Goal: Task Accomplishment & Management: Manage account settings

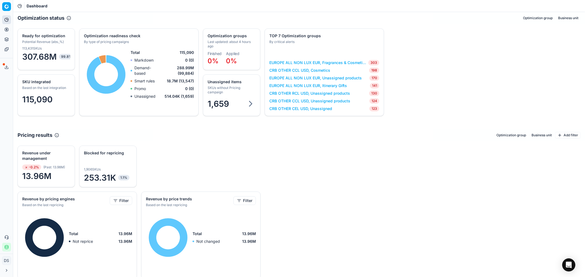
click at [5, 69] on icon at bounding box center [6, 67] width 4 height 4
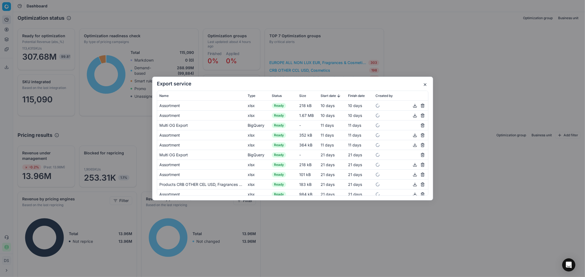
click at [463, 227] on div "Export service Name Type Status Size Start date Finish date Created by Assortme…" at bounding box center [292, 138] width 585 height 277
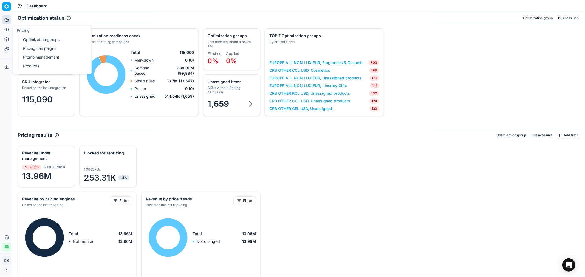
click at [6, 29] on icon at bounding box center [6, 29] width 1 height 1
click at [44, 47] on link "Pricing campaigns" at bounding box center [53, 49] width 64 height 8
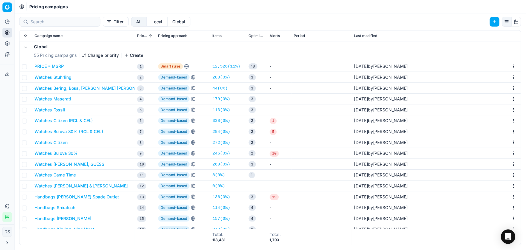
scroll to position [25, 0]
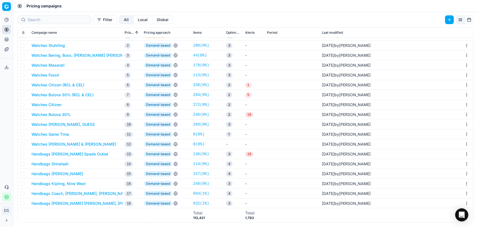
click at [67, 86] on button "Watches Citizen (RCL & CEL)" at bounding box center [58, 84] width 53 height 5
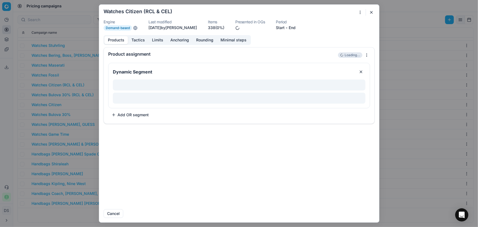
click at [159, 41] on button "Limits" at bounding box center [158, 40] width 18 height 8
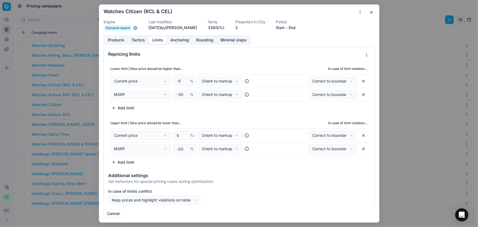
click at [373, 12] on button "button" at bounding box center [371, 12] width 7 height 7
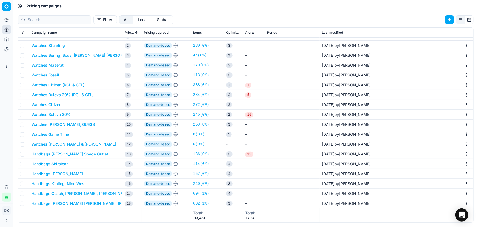
click at [60, 103] on button "Watches Citizen" at bounding box center [47, 104] width 30 height 5
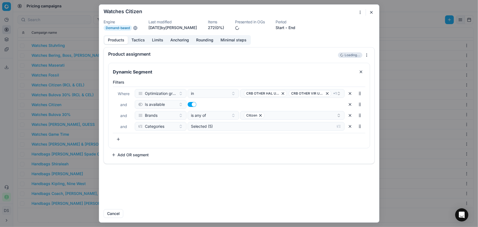
click at [143, 41] on button "Tactics" at bounding box center [138, 40] width 21 height 8
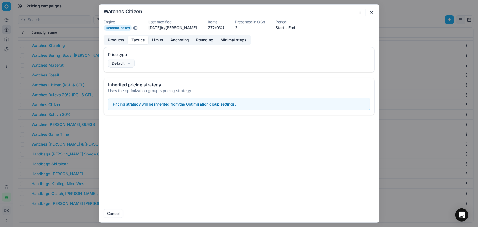
click at [161, 41] on button "Limits" at bounding box center [158, 40] width 18 height 8
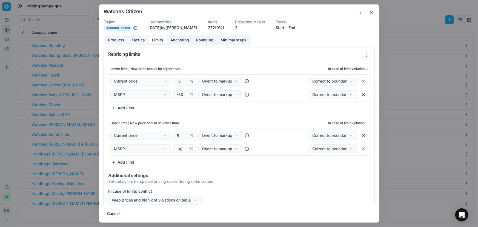
click at [373, 13] on button "button" at bounding box center [371, 12] width 7 height 7
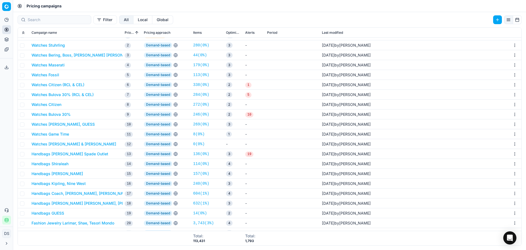
scroll to position [0, 0]
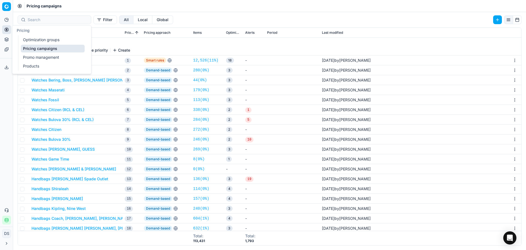
click at [43, 40] on link "Optimization groups" at bounding box center [53, 40] width 64 height 8
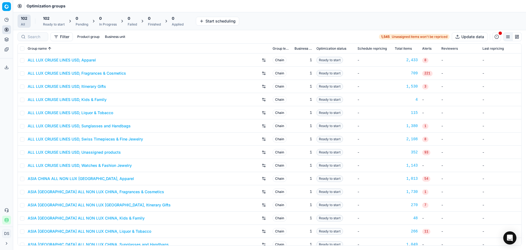
click at [54, 23] on div "Ready to start" at bounding box center [54, 24] width 22 height 4
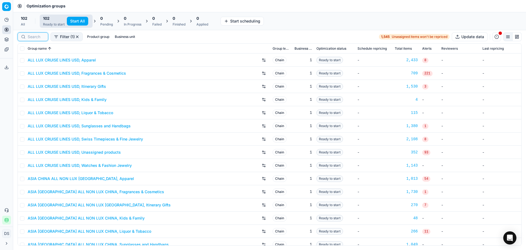
click at [37, 38] on input at bounding box center [36, 36] width 17 height 5
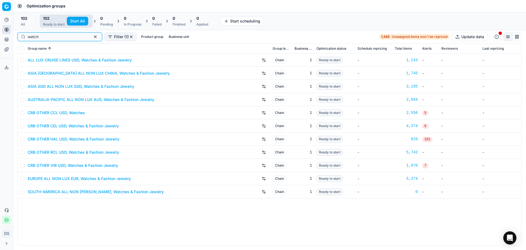
type input "watch"
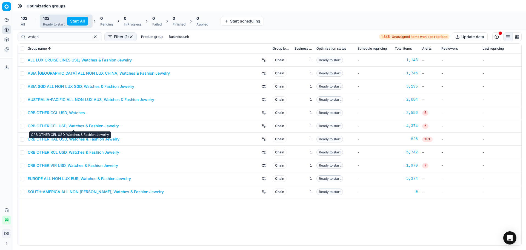
click at [86, 126] on link "CRB OTHER CEL USD, Watches & Fashion Jewelry" at bounding box center [73, 125] width 91 height 5
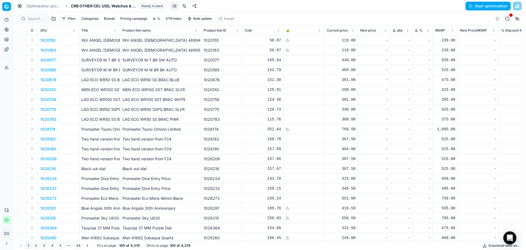
click at [186, 6] on link at bounding box center [184, 6] width 9 height 9
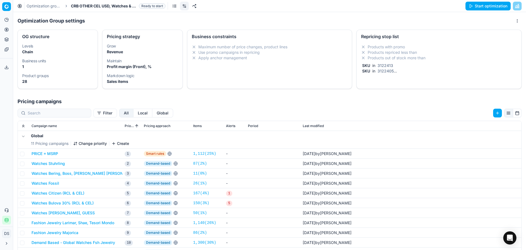
click at [394, 53] on li "Products repriced less than" at bounding box center [439, 52] width 156 height 5
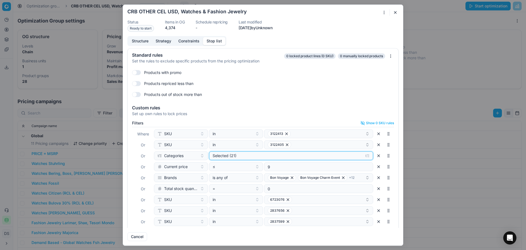
click at [236, 159] on button "Selected (21)" at bounding box center [291, 155] width 164 height 9
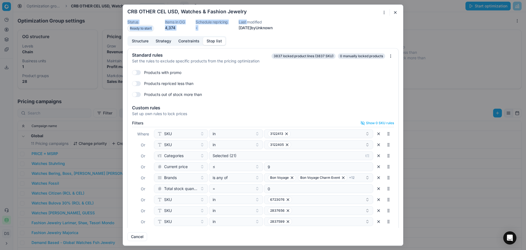
drag, startPoint x: 295, startPoint y: 12, endPoint x: 263, endPoint y: 19, distance: 32.4
click at [251, 23] on form "Oprimization group is saving... CRB OTHER CEL USD, Watches & Fashion Jewelry St…" at bounding box center [263, 125] width 280 height 240
click at [394, 12] on button "button" at bounding box center [395, 12] width 7 height 7
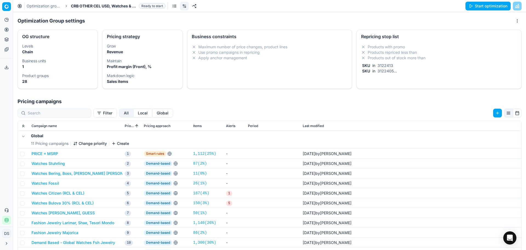
click at [401, 48] on li "Products with promo" at bounding box center [439, 46] width 156 height 5
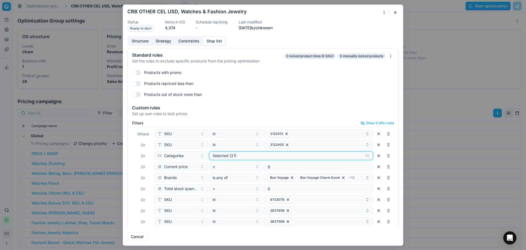
click at [250, 156] on div "Selected (21)" at bounding box center [287, 155] width 148 height 5
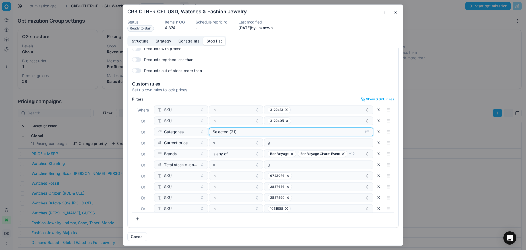
click at [258, 134] on div "Selected (21)" at bounding box center [287, 131] width 148 height 5
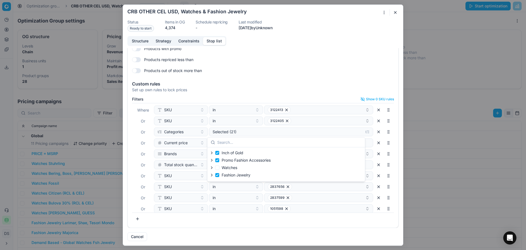
click at [300, 88] on div "Set up own rules to lock prices" at bounding box center [263, 89] width 262 height 5
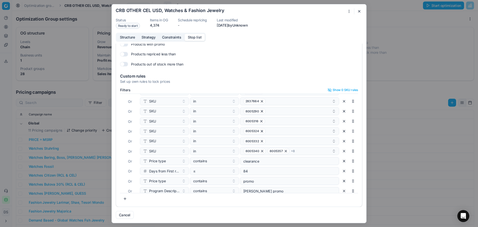
scroll to position [134, 0]
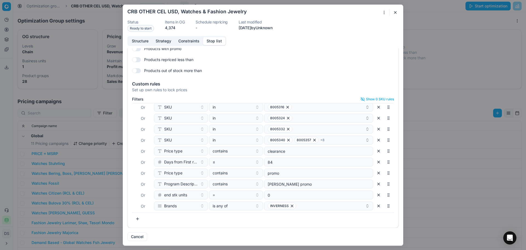
click at [396, 12] on button "button" at bounding box center [395, 12] width 7 height 7
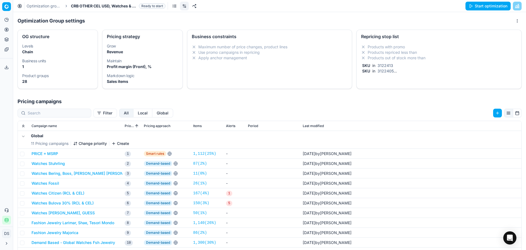
click at [484, 8] on button "Start optimization" at bounding box center [488, 6] width 45 height 9
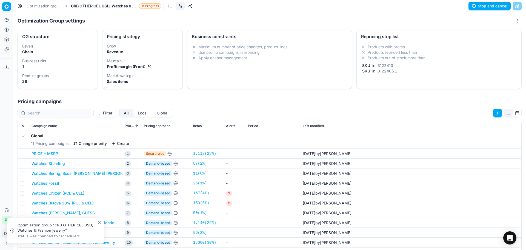
click at [42, 7] on link "Optimization groups" at bounding box center [44, 5] width 35 height 5
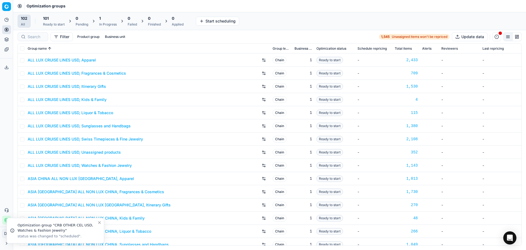
click at [48, 20] on span "101" at bounding box center [46, 18] width 6 height 5
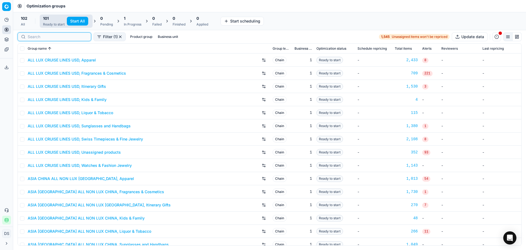
click at [34, 38] on input at bounding box center [58, 36] width 60 height 5
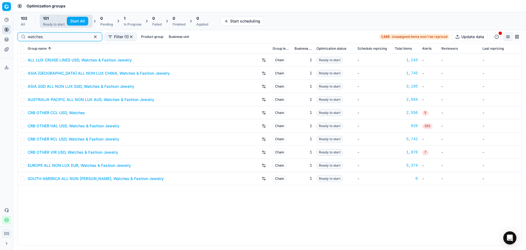
type input "watches"
click at [65, 152] on link "CRB OTHER VIR USD, Watches & Fashion Jewelry" at bounding box center [73, 151] width 90 height 5
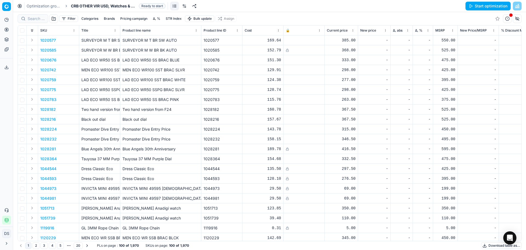
click at [184, 4] on link at bounding box center [184, 6] width 9 height 9
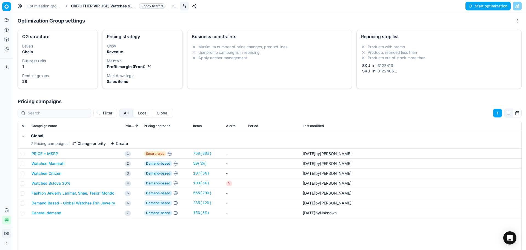
click at [413, 35] on div "Repricing stop list" at bounding box center [439, 36] width 156 height 4
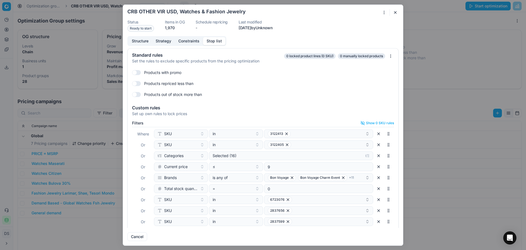
click at [279, 150] on div "Where SKU in 3122413 Or SKU in 3122405 Or Categories Selected (16) Or Current p…" at bounding box center [263, 182] width 262 height 110
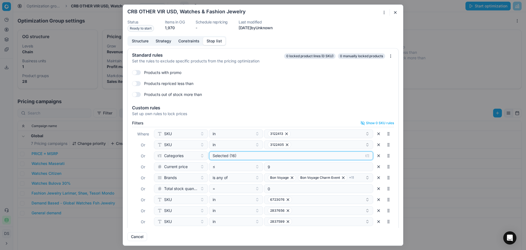
click at [279, 155] on div "Selected (16)" at bounding box center [287, 155] width 148 height 5
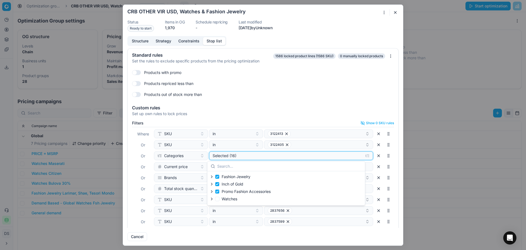
click at [307, 156] on div "Selected (16)" at bounding box center [287, 155] width 148 height 5
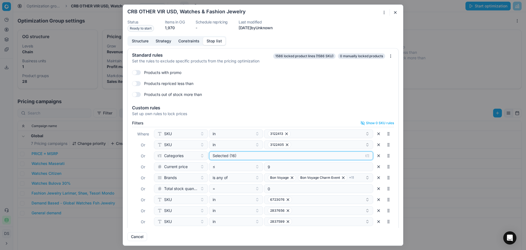
click at [333, 156] on div "Selected (16)" at bounding box center [287, 155] width 148 height 5
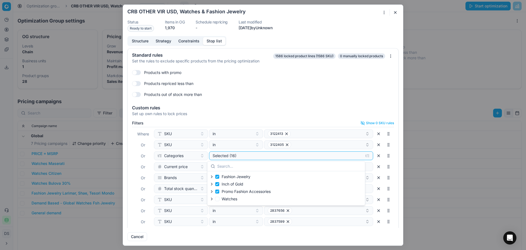
click at [212, 175] on icon "button" at bounding box center [212, 176] width 4 height 4
click at [225, 183] on icon "button" at bounding box center [224, 183] width 4 height 4
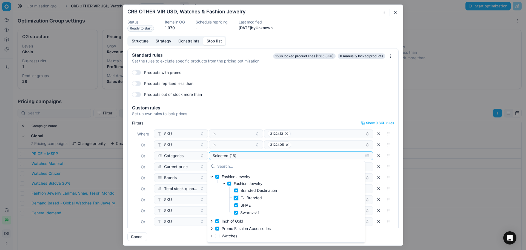
click at [237, 199] on input "CJ Branded" at bounding box center [236, 197] width 4 height 4
checkbox input "false"
click at [212, 177] on icon "button" at bounding box center [212, 176] width 4 height 4
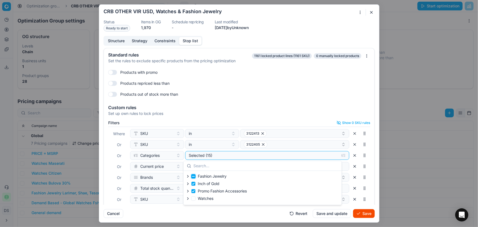
click at [192, 178] on input "Fashion Jewelry" at bounding box center [193, 176] width 4 height 4
checkbox input "true"
click at [189, 174] on icon "button" at bounding box center [188, 176] width 4 height 4
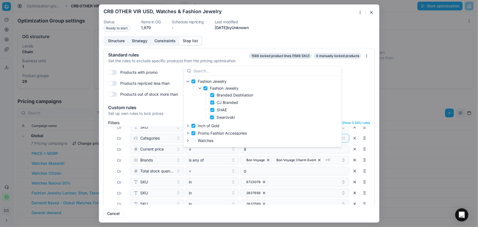
scroll to position [75, 0]
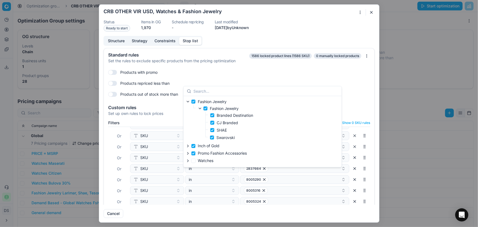
click at [200, 108] on icon "button" at bounding box center [200, 108] width 4 height 4
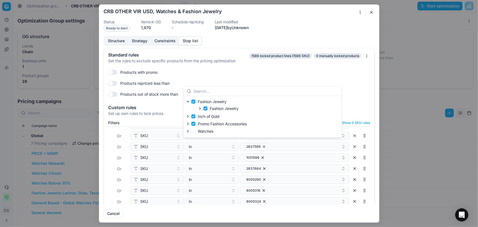
click at [200, 108] on icon "button" at bounding box center [200, 108] width 4 height 4
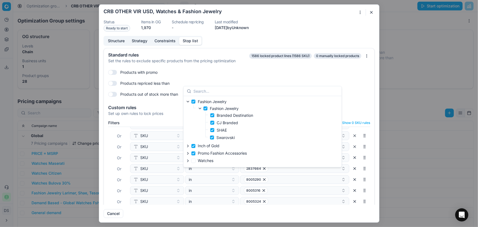
click at [186, 146] on icon "button" at bounding box center [188, 146] width 4 height 4
click at [198, 151] on icon "button" at bounding box center [200, 152] width 4 height 4
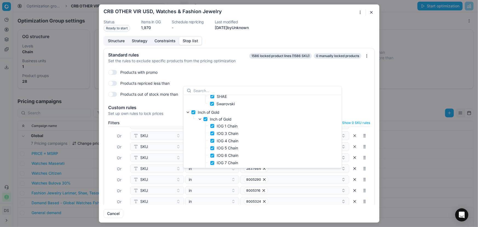
scroll to position [7, 0]
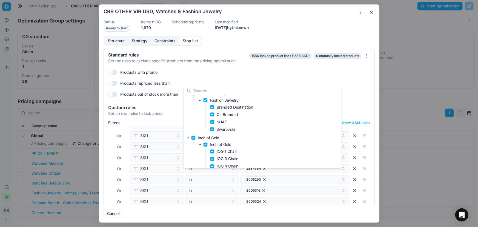
click at [188, 138] on icon "button" at bounding box center [188, 137] width 2 height 1
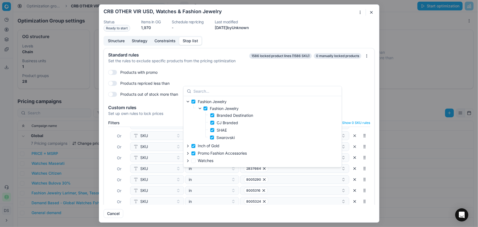
scroll to position [0, 0]
click at [189, 102] on icon "button" at bounding box center [188, 102] width 4 height 4
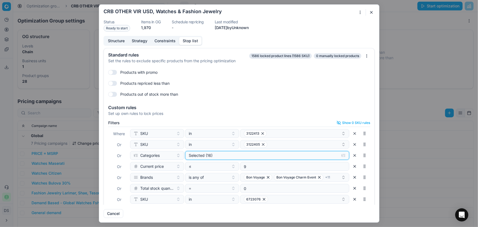
click at [254, 158] on div "Selected (16)" at bounding box center [263, 155] width 148 height 5
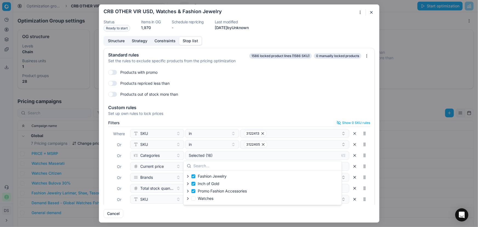
click at [268, 99] on div "Products with promo Products repriced less than Products out of stock more than" at bounding box center [239, 83] width 271 height 35
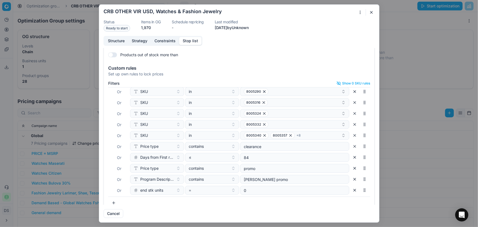
scroll to position [46, 0]
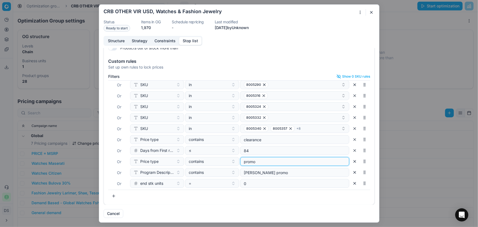
click at [260, 163] on input "promo" at bounding box center [295, 161] width 104 height 8
click at [254, 152] on input "84" at bounding box center [295, 150] width 104 height 8
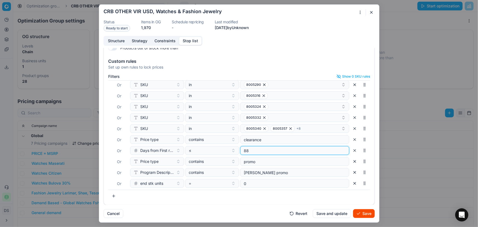
type input "88"
click at [366, 214] on button "Save" at bounding box center [364, 213] width 22 height 9
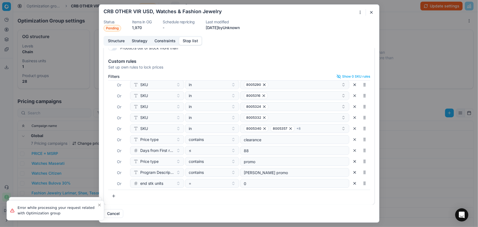
click at [431, 7] on div "Oprimization group is saving... CRB OTHER VIR USD, Watches & Fashion Jewelry St…" at bounding box center [239, 113] width 478 height 227
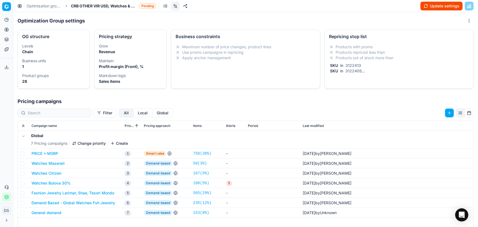
click at [367, 61] on div "Products with promo Products repriced less than Products out of stock more than…" at bounding box center [400, 59] width 140 height 30
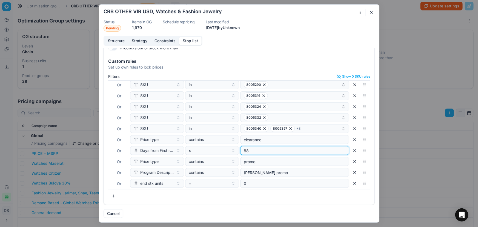
click at [282, 153] on input "88" at bounding box center [295, 150] width 104 height 8
click at [336, 150] on input "89" at bounding box center [295, 150] width 104 height 8
click at [336, 150] on input "90" at bounding box center [295, 150] width 104 height 8
click at [336, 153] on input "90" at bounding box center [295, 150] width 104 height 8
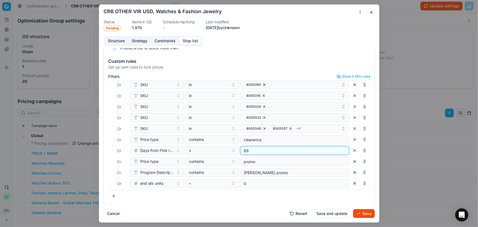
click at [336, 152] on input "89" at bounding box center [295, 150] width 104 height 8
click at [336, 152] on input "88" at bounding box center [295, 150] width 104 height 8
click at [336, 152] on input "87" at bounding box center [295, 150] width 104 height 8
click at [336, 152] on input "86" at bounding box center [295, 150] width 104 height 8
click at [336, 152] on input "85" at bounding box center [295, 150] width 104 height 8
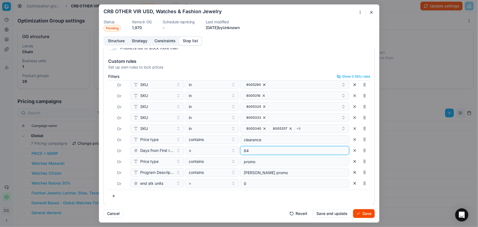
type input "84"
click at [336, 152] on input "84" at bounding box center [295, 150] width 104 height 8
click at [365, 215] on button "Save" at bounding box center [364, 213] width 22 height 9
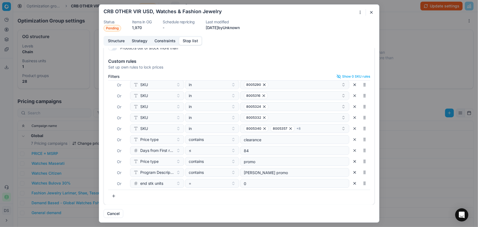
click at [371, 11] on button "button" at bounding box center [371, 12] width 7 height 7
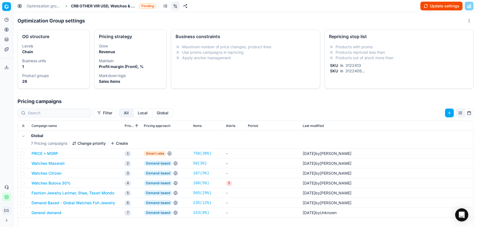
click at [435, 5] on button "Update settings" at bounding box center [442, 6] width 42 height 9
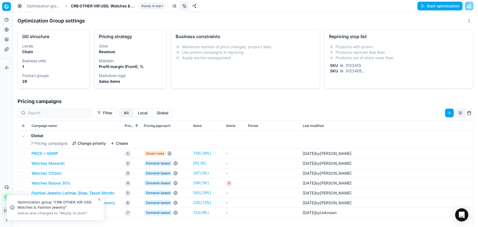
click at [435, 5] on button "Start optimization" at bounding box center [440, 6] width 45 height 9
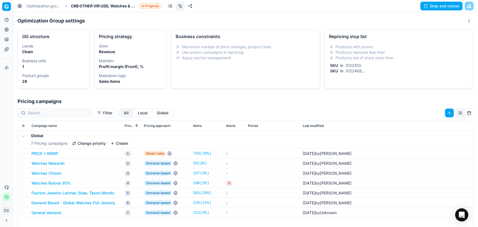
click at [52, 6] on link "Optimization groups" at bounding box center [44, 5] width 35 height 5
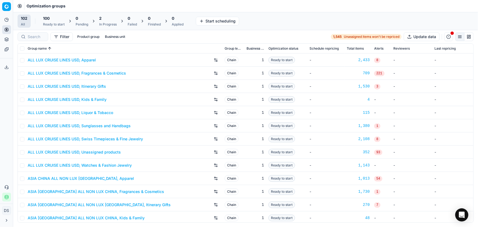
click at [58, 24] on div "Ready to start" at bounding box center [54, 24] width 22 height 4
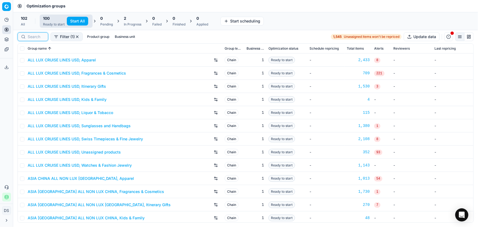
click at [41, 35] on input at bounding box center [36, 36] width 17 height 5
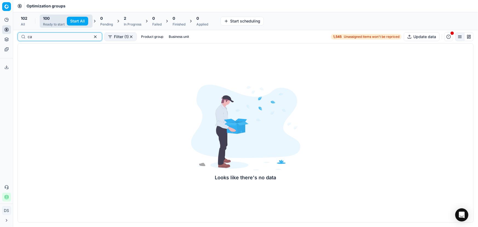
type input "c"
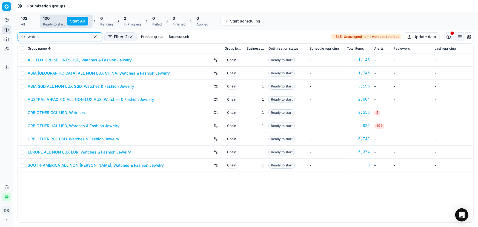
type input "watch"
click at [67, 137] on link "CRB OTHER RCL USD, Watches & Fashion Jewelry" at bounding box center [74, 138] width 92 height 5
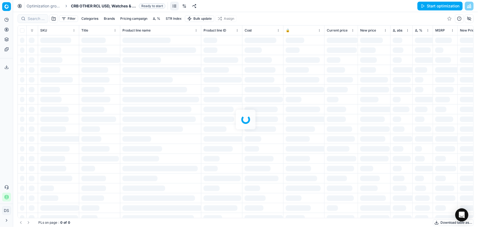
click at [186, 7] on link at bounding box center [184, 6] width 9 height 9
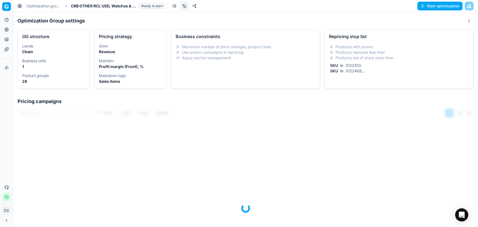
click at [404, 60] on li "Products out of stock more than" at bounding box center [400, 57] width 140 height 5
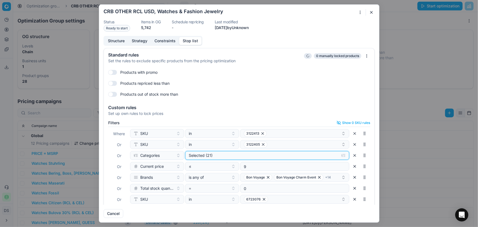
click at [208, 156] on div "Selected (21)" at bounding box center [263, 155] width 148 height 5
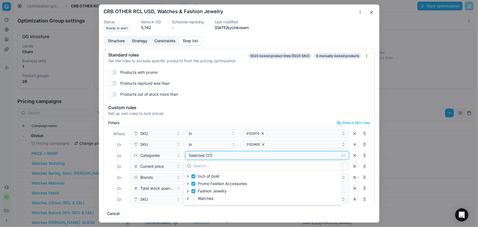
click at [210, 156] on div "Selected (21)" at bounding box center [263, 155] width 148 height 5
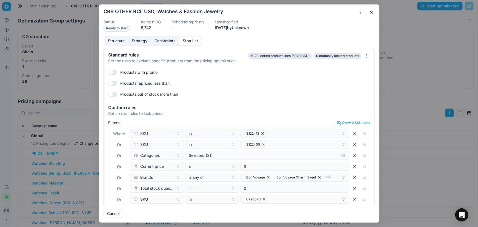
drag, startPoint x: 370, startPoint y: 13, endPoint x: 413, endPoint y: 11, distance: 42.5
click at [370, 13] on button "button" at bounding box center [371, 12] width 7 height 7
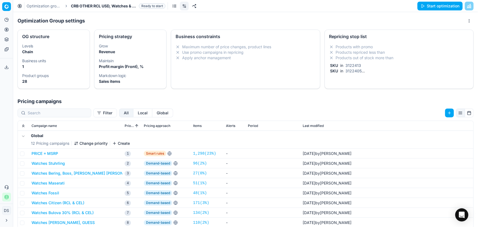
click at [428, 7] on button "Start optimization" at bounding box center [440, 6] width 45 height 9
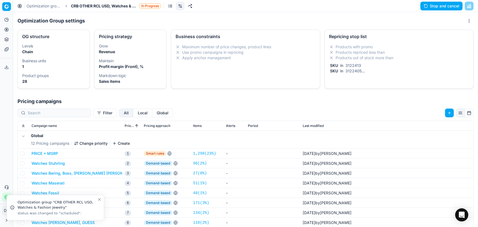
click at [40, 5] on link "Optimization groups" at bounding box center [44, 5] width 35 height 5
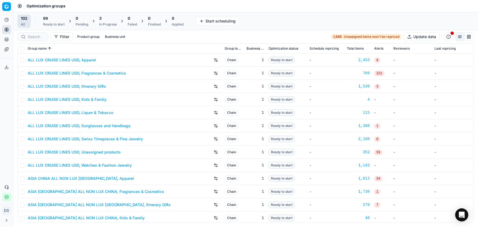
click at [53, 23] on div "Ready to start" at bounding box center [54, 24] width 22 height 4
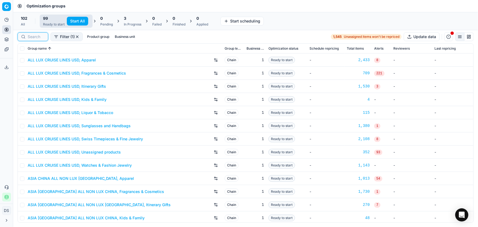
click at [39, 39] on input at bounding box center [36, 36] width 17 height 5
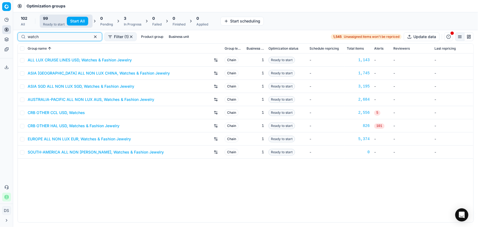
type input "watch"
click at [52, 111] on link "CRB OTHER CCL USD, Watches" at bounding box center [56, 112] width 57 height 5
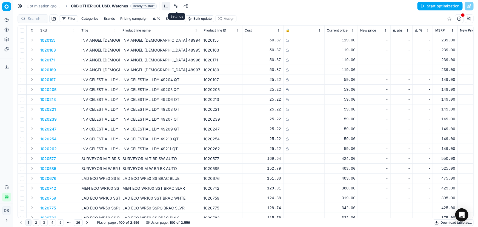
click at [176, 6] on link at bounding box center [176, 6] width 9 height 9
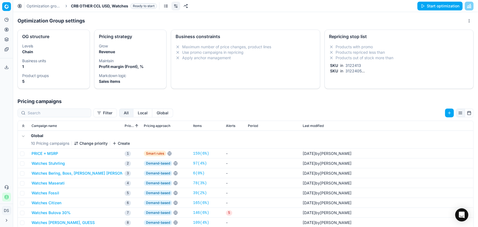
click at [374, 56] on li "Products out of stock more than" at bounding box center [400, 57] width 140 height 5
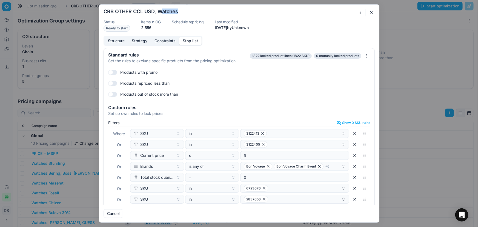
drag, startPoint x: 159, startPoint y: 12, endPoint x: 185, endPoint y: 12, distance: 25.5
click at [185, 12] on div "CRB OTHER CCL USD, Watches" at bounding box center [236, 12] width 265 height 7
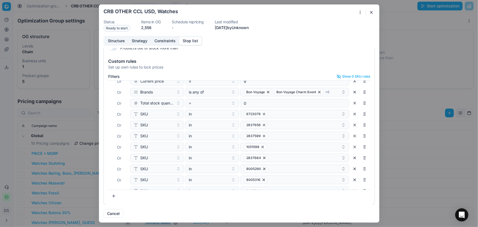
scroll to position [27, 0]
click at [330, 93] on div "Bon Voyage Bon Voyage Charm Event + 6" at bounding box center [293, 93] width 98 height 7
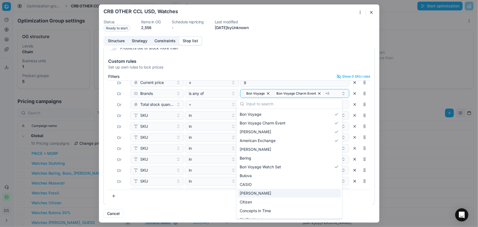
click at [262, 193] on span "Chase Durer" at bounding box center [256, 193] width 32 height 5
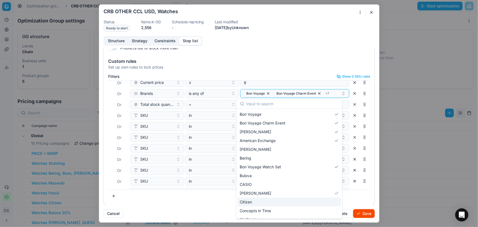
click at [207, 203] on div "Filters Show 0 SKU rules Where SKU in 3122413 Or SKU in 3122405 Or Current pric…" at bounding box center [239, 138] width 271 height 133
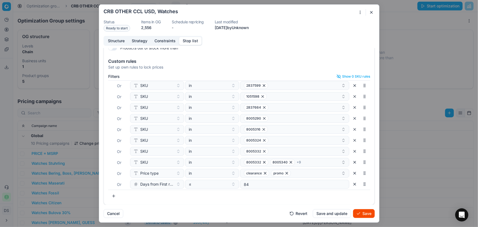
scroll to position [101, 0]
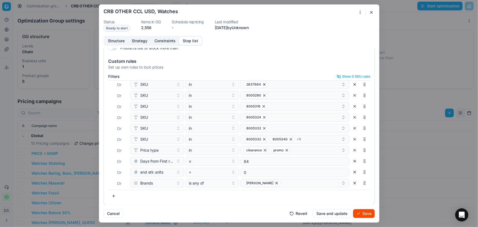
click at [351, 183] on button "button" at bounding box center [355, 183] width 9 height 9
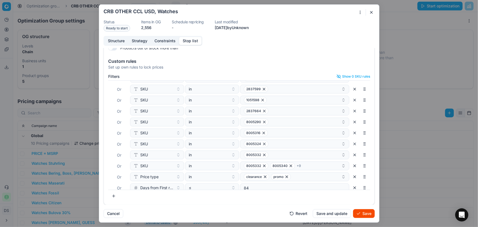
scroll to position [90, 0]
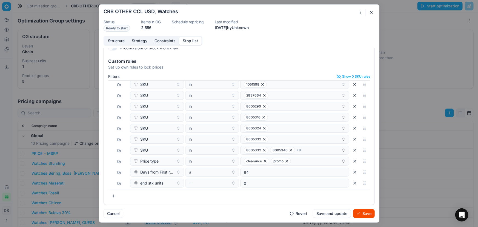
click at [365, 214] on button "Save" at bounding box center [364, 213] width 22 height 9
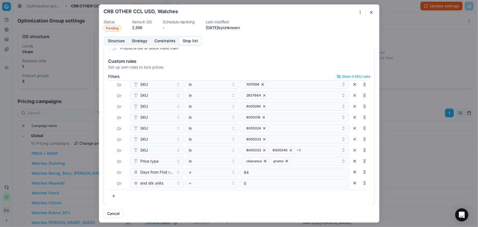
click at [373, 13] on button "button" at bounding box center [371, 12] width 7 height 7
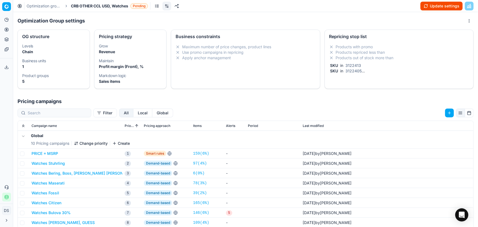
click at [424, 7] on button "Update settings" at bounding box center [442, 6] width 42 height 9
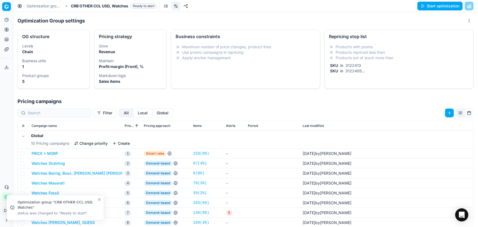
click at [427, 6] on button "Start optimization" at bounding box center [440, 6] width 45 height 9
click at [52, 5] on link "Optimization groups" at bounding box center [44, 5] width 35 height 5
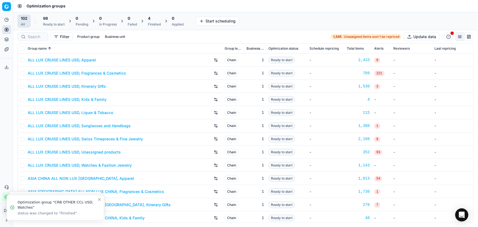
click at [154, 20] on div "4" at bounding box center [154, 18] width 13 height 5
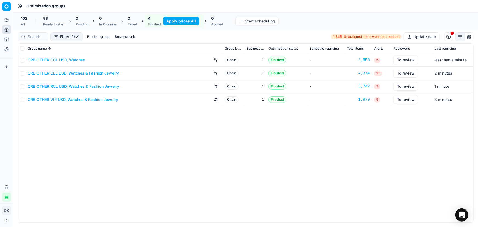
click at [72, 73] on link "CRB OTHER CEL USD, Watches & Fashion Jewelry" at bounding box center [73, 72] width 91 height 5
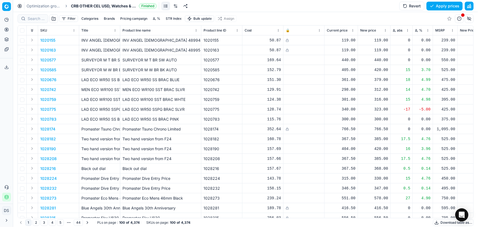
click at [69, 20] on button "Filter" at bounding box center [68, 18] width 19 height 7
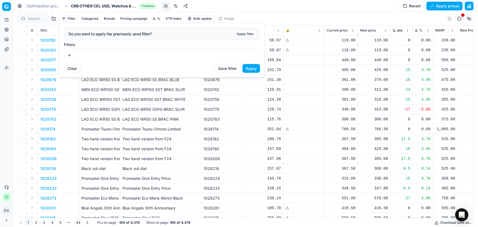
drag, startPoint x: 57, startPoint y: 53, endPoint x: 68, endPoint y: 55, distance: 11.1
click at [59, 54] on html "Pricing platform Analytics Pricing Product portfolio Templates Export service 1…" at bounding box center [239, 113] width 478 height 227
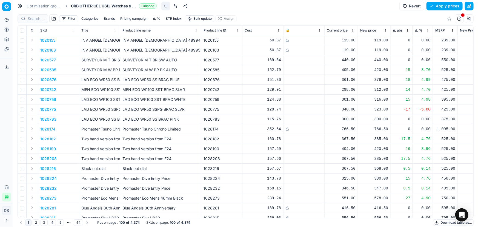
click at [154, 19] on button "Δ, %" at bounding box center [157, 18] width 12 height 7
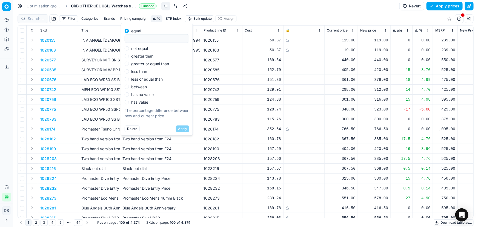
click at [147, 56] on label "greater than" at bounding box center [142, 56] width 22 height 4
click at [129, 56] on input "greater than" at bounding box center [127, 56] width 4 height 4
radio input "true"
click at [143, 39] on label "not equal" at bounding box center [139, 39] width 17 height 4
click at [129, 39] on input "not equal" at bounding box center [127, 38] width 4 height 4
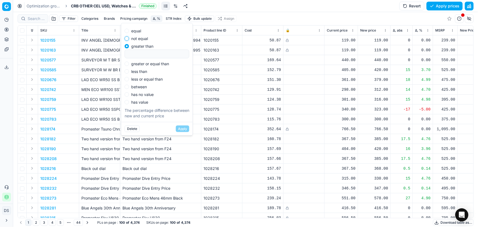
radio input "true"
type input "0"
click at [182, 128] on button "Apply" at bounding box center [182, 129] width 13 height 7
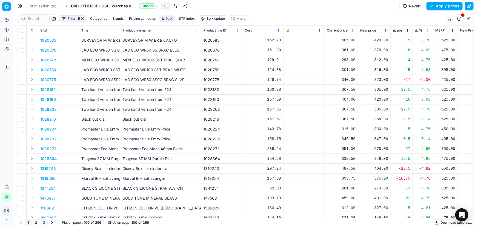
click at [71, 20] on button "Filter (1)" at bounding box center [73, 18] width 28 height 7
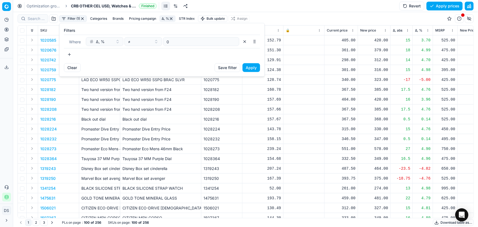
click at [66, 55] on button "button" at bounding box center [69, 54] width 11 height 9
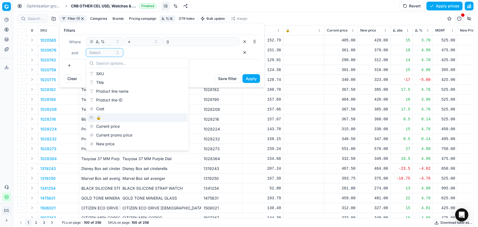
click at [104, 114] on div "🔒" at bounding box center [137, 117] width 100 height 9
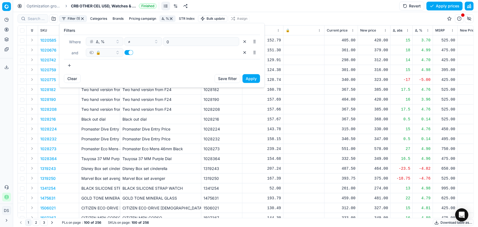
click at [131, 52] on button "button" at bounding box center [128, 52] width 9 height 5
click at [249, 78] on button "Apply" at bounding box center [252, 78] width 18 height 9
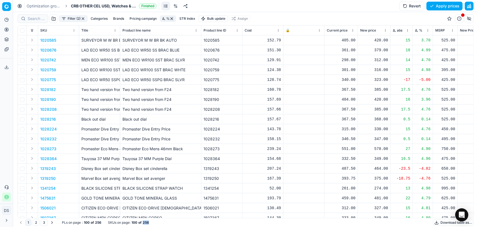
drag, startPoint x: 143, startPoint y: 224, endPoint x: 151, endPoint y: 223, distance: 7.4
click at [151, 223] on div "1 2 3 PLs on page : 100 of 256 SKUs on page : 100 of 256 Download table as..." at bounding box center [246, 222] width 456 height 9
click at [167, 19] on button "Δ, %" at bounding box center [168, 18] width 16 height 7
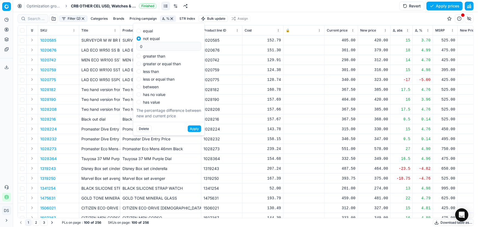
click at [320, 8] on div "Optimization groups CRB OTHER CEL USD, Watches & Fashion Jewelry Finished Rever…" at bounding box center [245, 6] width 465 height 12
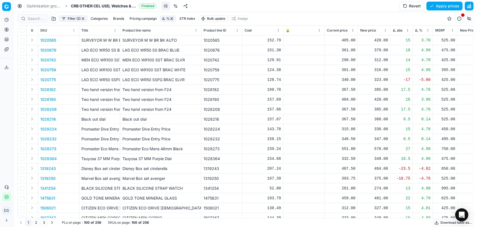
click at [422, 32] on span "Δ, %" at bounding box center [418, 30] width 7 height 4
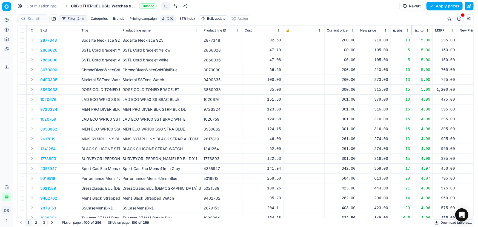
drag, startPoint x: 412, startPoint y: 30, endPoint x: 412, endPoint y: 33, distance: 3.6
click at [412, 33] on div at bounding box center [412, 30] width 1 height 10
click at [422, 29] on button "Sorted by Δ, % descending" at bounding box center [422, 30] width 5 height 5
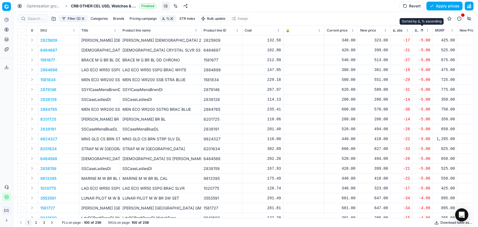
click at [422, 30] on button "Sorted by Δ, % ascending" at bounding box center [422, 30] width 5 height 5
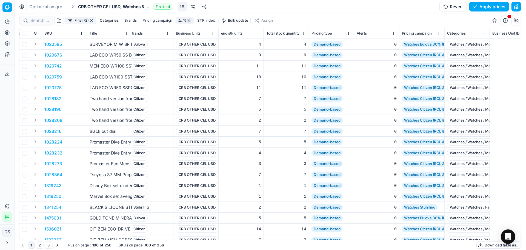
scroll to position [0, 318]
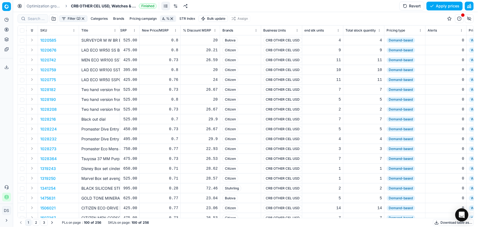
click at [200, 30] on span "% Discount MSRP" at bounding box center [197, 30] width 28 height 4
click at [201, 30] on span "% Discount MSRP" at bounding box center [195, 30] width 24 height 4
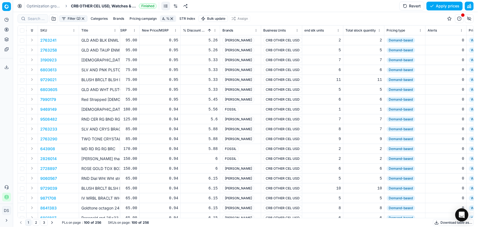
click at [199, 32] on span "% Discount MSRP" at bounding box center [195, 30] width 24 height 4
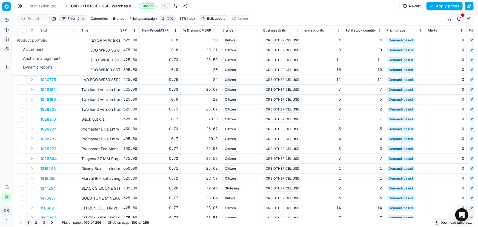
drag, startPoint x: 32, startPoint y: 65, endPoint x: 43, endPoint y: 64, distance: 10.4
click at [32, 65] on link "Dynamic reports" at bounding box center [53, 67] width 64 height 8
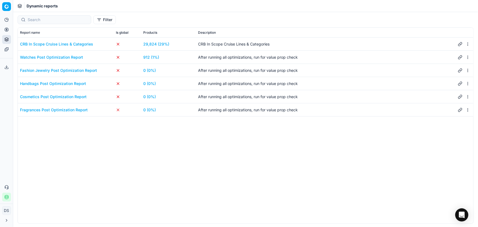
click at [79, 177] on div "CRB In Scope Cruise Lines & Categories 29,824 (29%) CRB In Scope Cruise Lines &…" at bounding box center [246, 131] width 456 height 186
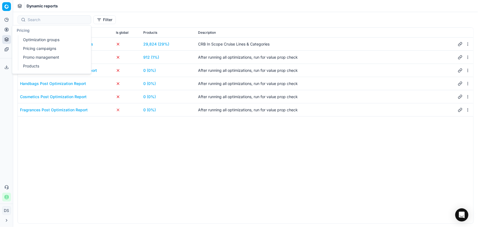
click at [10, 30] on button "Pricing" at bounding box center [6, 29] width 9 height 9
click at [31, 41] on link "Optimization groups" at bounding box center [53, 40] width 64 height 8
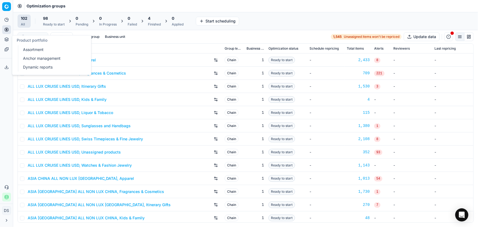
click at [50, 68] on link "Dynamic reports" at bounding box center [53, 67] width 64 height 8
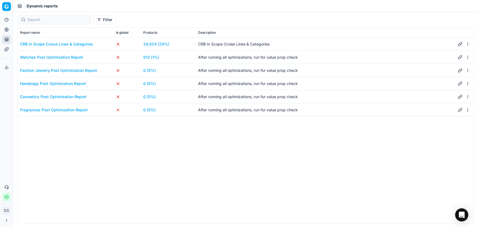
click at [146, 59] on link "912 (1%)" at bounding box center [151, 57] width 16 height 5
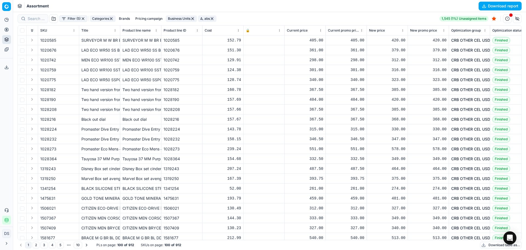
click at [496, 8] on button "Download report" at bounding box center [500, 6] width 43 height 9
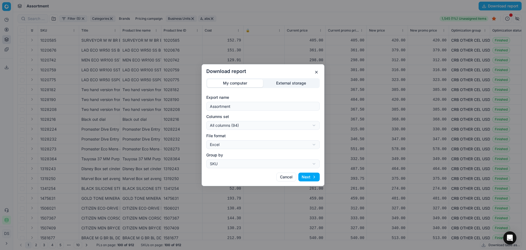
click at [311, 178] on button "Next" at bounding box center [309, 176] width 21 height 9
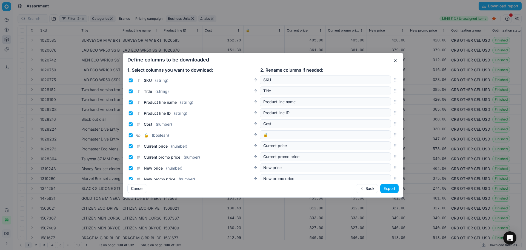
click at [394, 189] on button "Export" at bounding box center [389, 188] width 18 height 9
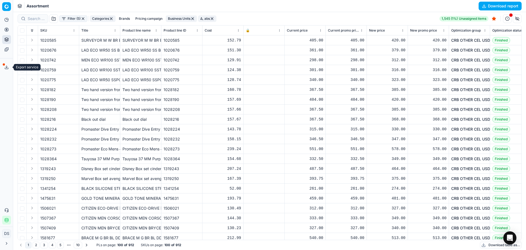
click at [5, 67] on icon at bounding box center [6, 67] width 4 height 4
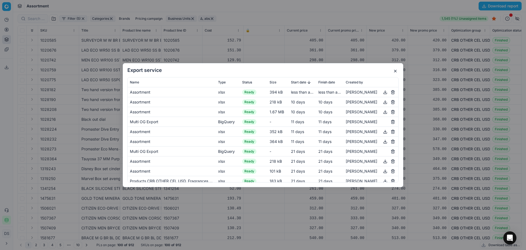
click at [382, 93] on button "button" at bounding box center [385, 92] width 7 height 7
click at [396, 73] on button "button" at bounding box center [395, 71] width 7 height 7
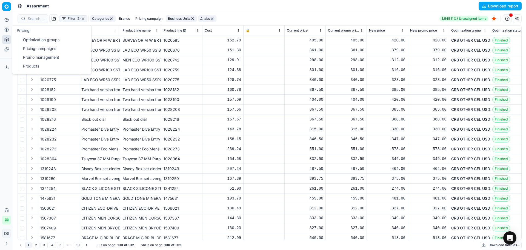
click at [7, 29] on icon at bounding box center [6, 29] width 4 height 4
click at [46, 41] on link "Optimization groups" at bounding box center [53, 40] width 64 height 8
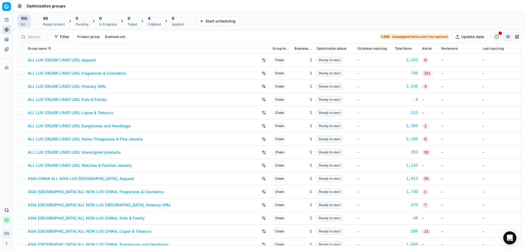
click at [155, 21] on div "4 Finished" at bounding box center [154, 21] width 13 height 11
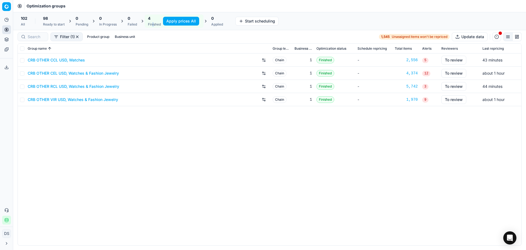
click at [180, 22] on button "Apply prices All" at bounding box center [181, 21] width 36 height 9
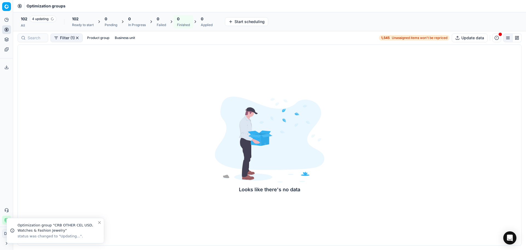
click at [318, 21] on div "102 4 updating All 102 Ready to start 0 Pending 0 In Progress 0 Failed 0 Finish…" at bounding box center [270, 22] width 504 height 14
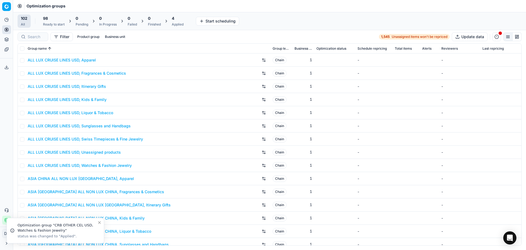
click at [177, 25] on div "Applied" at bounding box center [178, 24] width 12 height 4
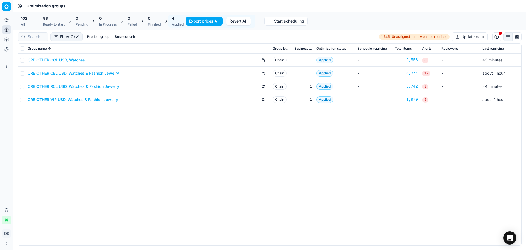
click at [207, 22] on button "Export prices All" at bounding box center [204, 21] width 37 height 9
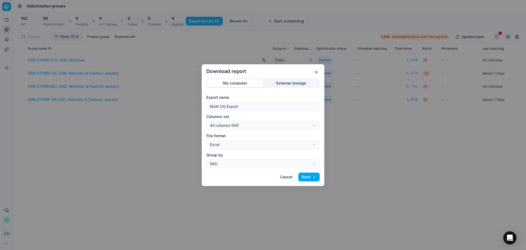
click at [293, 83] on div "Download report My computer External storage Export name Multi OG Export Column…" at bounding box center [263, 125] width 526 height 250
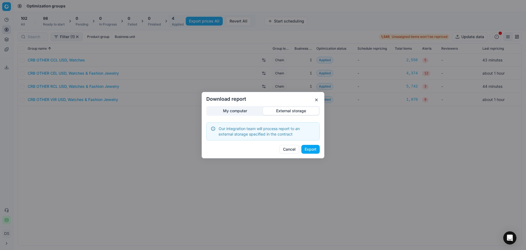
click at [317, 103] on button "button" at bounding box center [316, 99] width 7 height 7
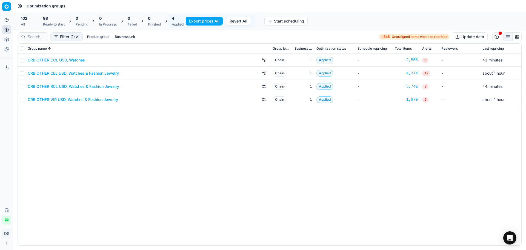
click at [6, 66] on icon at bounding box center [6, 67] width 4 height 4
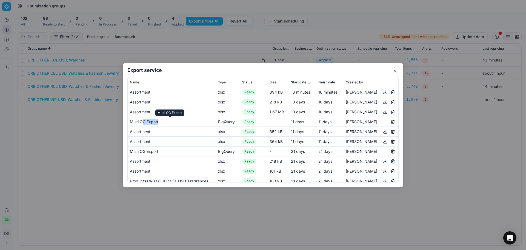
drag, startPoint x: 143, startPoint y: 121, endPoint x: 163, endPoint y: 122, distance: 19.8
click at [163, 122] on div "Multi OG Export" at bounding box center [172, 121] width 84 height 5
click at [163, 123] on div "Multi OG Export" at bounding box center [172, 121] width 84 height 5
click at [221, 121] on div "BigQuery" at bounding box center [228, 121] width 20 height 5
drag, startPoint x: 223, startPoint y: 119, endPoint x: 235, endPoint y: 120, distance: 12.1
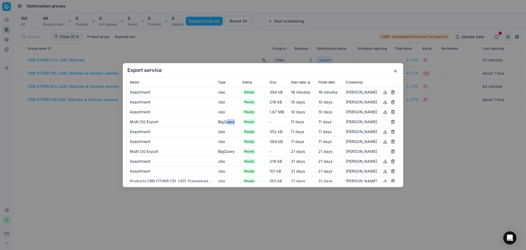
click at [235, 120] on td "BigQuery" at bounding box center [228, 122] width 24 height 10
click at [396, 70] on button "button" at bounding box center [395, 71] width 7 height 7
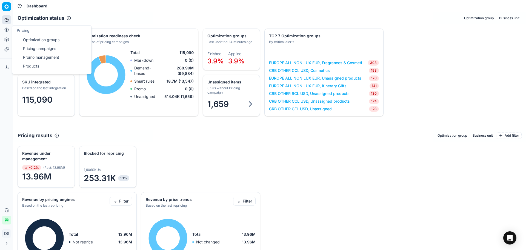
click at [37, 40] on link "Optimization groups" at bounding box center [53, 40] width 64 height 8
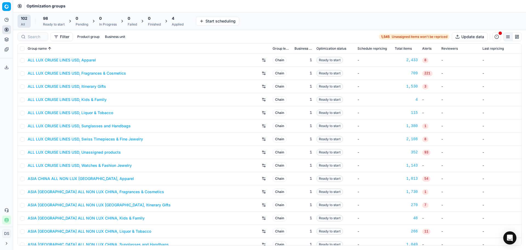
click at [50, 24] on div "Ready to start" at bounding box center [54, 24] width 22 height 4
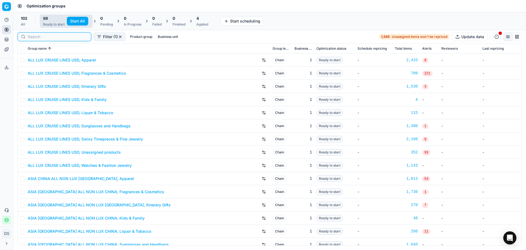
click at [33, 36] on input at bounding box center [58, 36] width 60 height 5
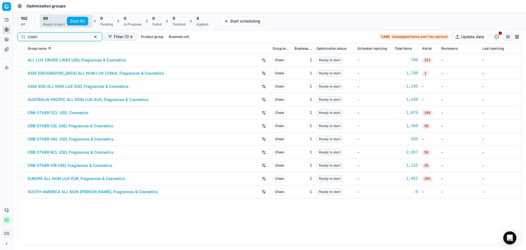
type input "cosm"
click at [72, 126] on link "CRB OTHER CEL USD, Fragrances & Cosmetics" at bounding box center [71, 125] width 86 height 5
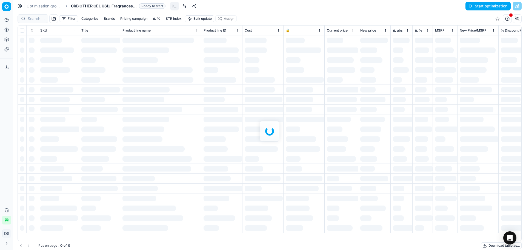
click at [160, 7] on span "Ready to start" at bounding box center [152, 5] width 27 height 5
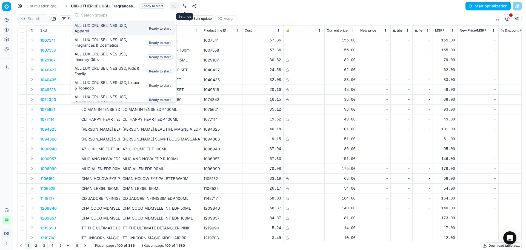
click at [185, 7] on link at bounding box center [184, 6] width 9 height 9
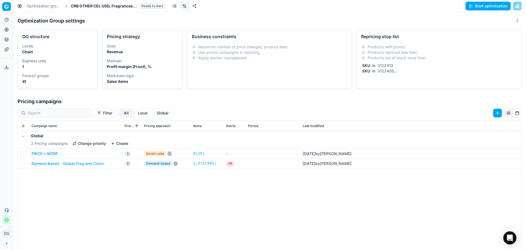
click at [445, 60] on li "Products out of stock more than" at bounding box center [439, 57] width 156 height 5
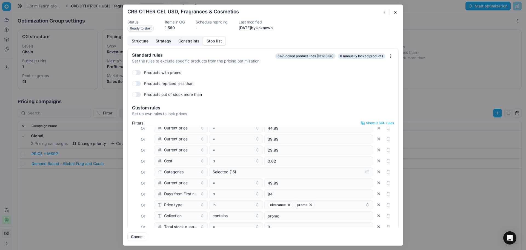
scroll to position [63, 0]
click at [240, 173] on button "Selected (15)" at bounding box center [291, 169] width 164 height 9
click at [213, 190] on icon "button" at bounding box center [212, 190] width 4 height 4
click at [224, 199] on icon "button" at bounding box center [224, 197] width 4 height 4
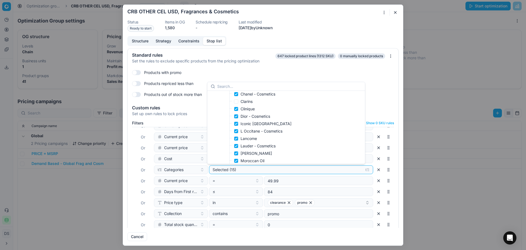
scroll to position [0, 0]
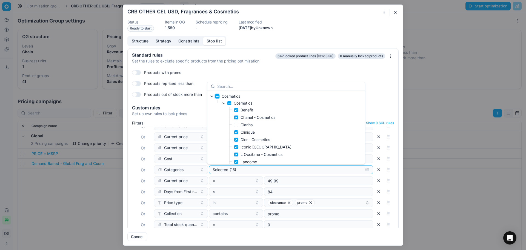
click at [217, 96] on input "Cosmetics" at bounding box center [217, 96] width 4 height 4
checkbox input "true"
click at [212, 95] on icon "button" at bounding box center [212, 96] width 4 height 4
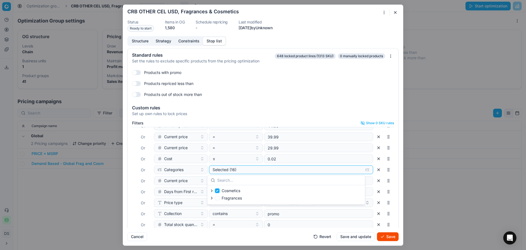
click at [218, 191] on input "Cosmetics" at bounding box center [217, 190] width 4 height 4
checkbox input "false"
click at [218, 197] on input "Fragrances" at bounding box center [217, 198] width 4 height 4
checkbox input "true"
click at [397, 196] on div "Standard rules Set the rules to exclude specific products from the pricing opti…" at bounding box center [263, 138] width 280 height 180
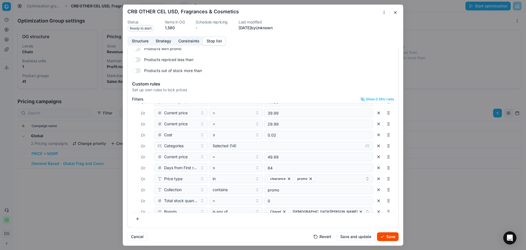
scroll to position [69, 0]
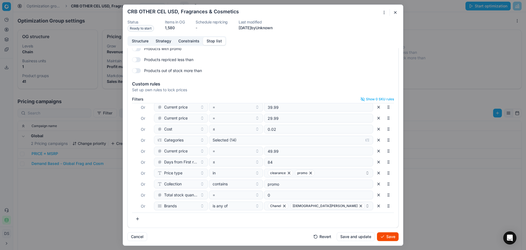
click at [138, 220] on button "button" at bounding box center [137, 218] width 11 height 9
type input "brand"
click at [176, 196] on div "Brands" at bounding box center [190, 196] width 71 height 9
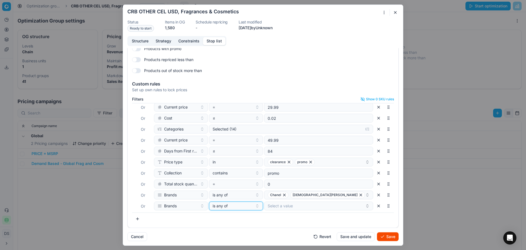
click at [252, 206] on button "is any of" at bounding box center [236, 205] width 54 height 9
click at [232, 177] on div "none of" at bounding box center [244, 176] width 71 height 9
click at [276, 208] on button "Select a value" at bounding box center [318, 205] width 109 height 9
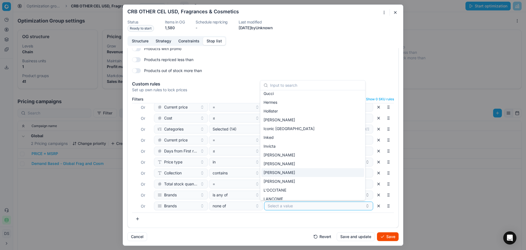
scroll to position [192, 0]
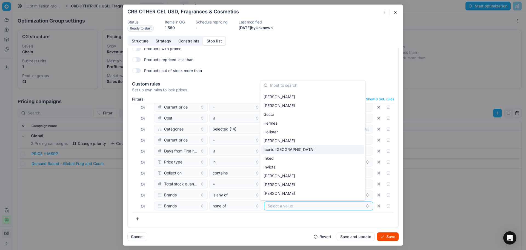
click at [286, 149] on span "Iconic [GEOGRAPHIC_DATA]" at bounding box center [289, 149] width 51 height 5
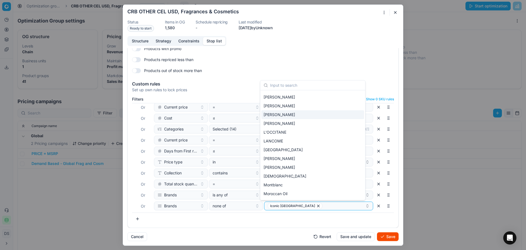
scroll to position [274, 0]
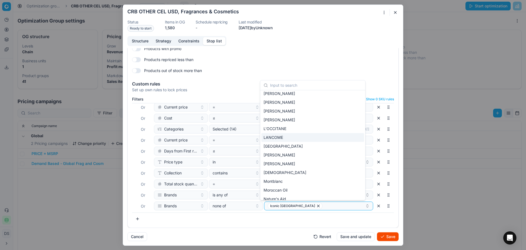
click at [285, 135] on div "LANCOME" at bounding box center [313, 137] width 103 height 9
click at [288, 128] on div "L'OCCITANE" at bounding box center [313, 128] width 103 height 9
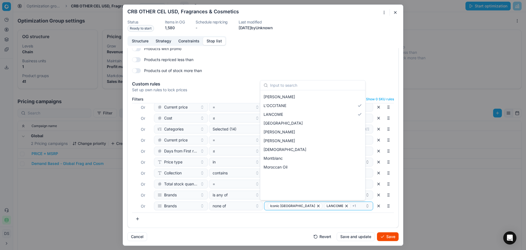
scroll to position [251, 0]
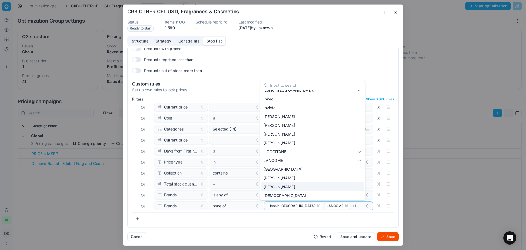
click at [298, 187] on div "[PERSON_NAME]" at bounding box center [313, 186] width 103 height 9
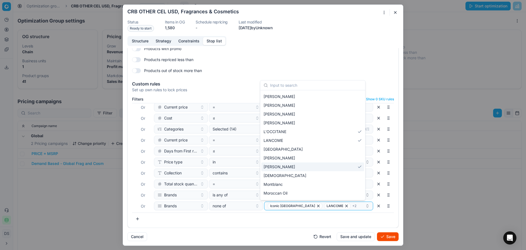
scroll to position [279, 0]
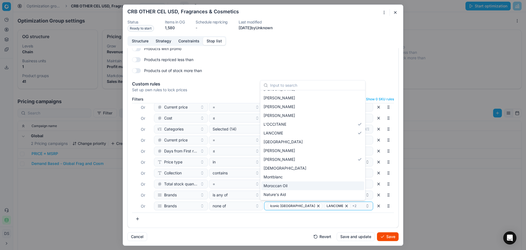
click at [297, 183] on div "Moroccan Oil" at bounding box center [313, 185] width 103 height 9
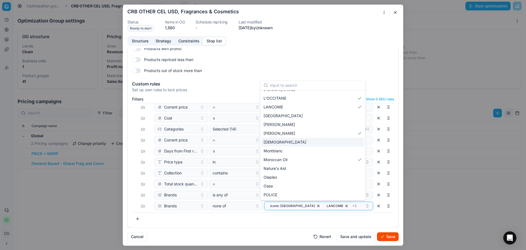
scroll to position [306, 0]
click at [287, 167] on div "Nature's Aid" at bounding box center [313, 167] width 103 height 9
click at [286, 174] on div "Olaplex" at bounding box center [313, 175] width 103 height 9
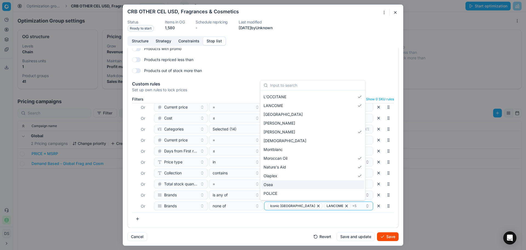
click at [282, 184] on div "Osea" at bounding box center [313, 184] width 103 height 9
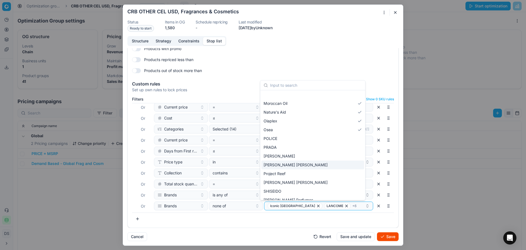
scroll to position [388, 0]
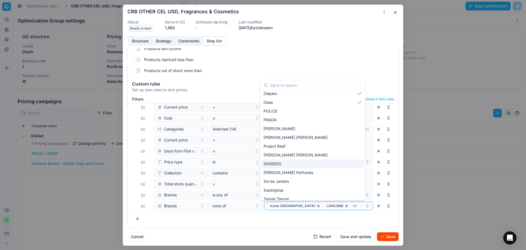
click at [282, 161] on div "SHISEIDO" at bounding box center [313, 163] width 103 height 9
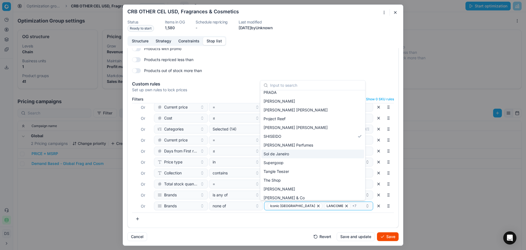
click at [292, 156] on div "Sol de Janeiro" at bounding box center [313, 153] width 103 height 9
click at [293, 164] on div "Supergoop" at bounding box center [313, 162] width 103 height 9
click at [290, 172] on div "Tangle Teezer" at bounding box center [313, 171] width 103 height 9
click at [289, 180] on div "The Shop" at bounding box center [313, 180] width 103 height 9
click at [307, 83] on input "text" at bounding box center [316, 85] width 92 height 11
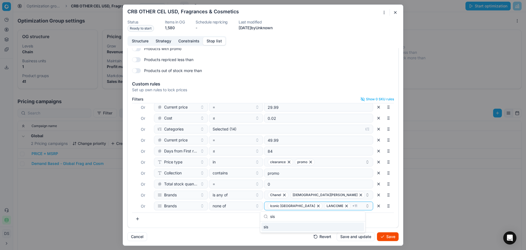
scroll to position [0, 0]
type input "s"
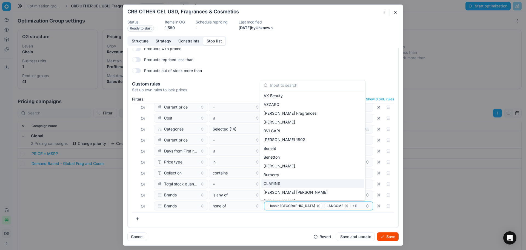
click at [271, 225] on div "Filters Show 0 SKU rules Where SKU in 3122413 Or SKU in 3122405 Or end stk unit…" at bounding box center [263, 161] width 271 height 133
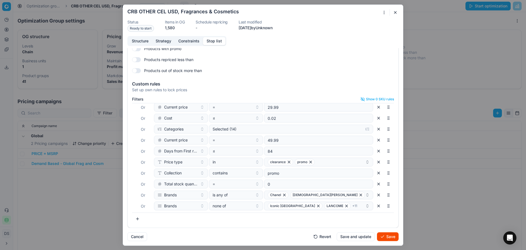
click at [394, 237] on button "Save" at bounding box center [388, 236] width 22 height 9
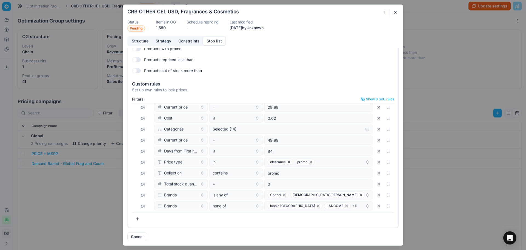
click at [396, 14] on button "button" at bounding box center [395, 12] width 7 height 7
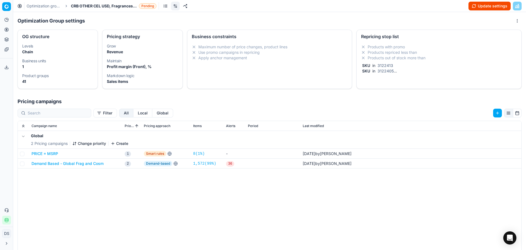
click at [483, 5] on button "Update settings" at bounding box center [490, 6] width 42 height 9
click at [177, 5] on link at bounding box center [174, 6] width 9 height 9
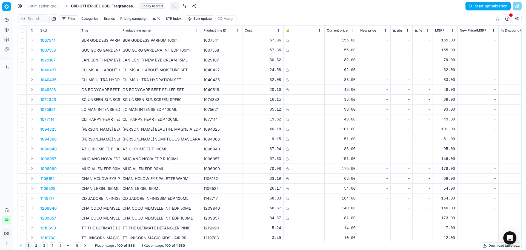
click at [111, 19] on button "Brands" at bounding box center [109, 18] width 15 height 7
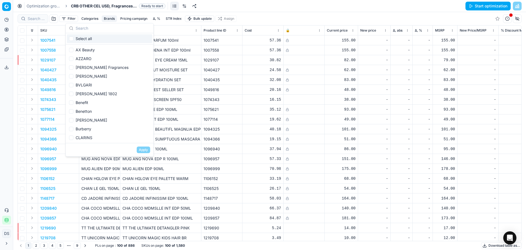
type input "a"
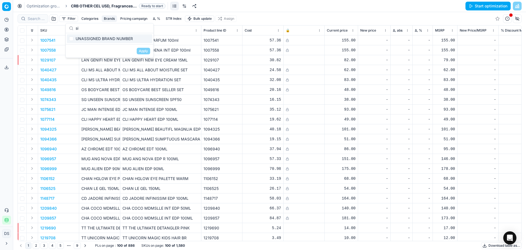
type input "s"
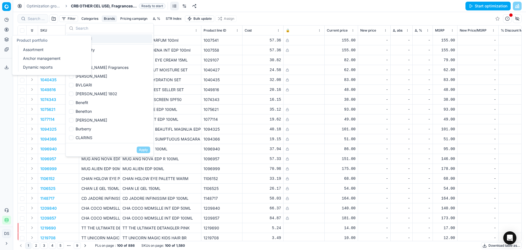
click at [36, 51] on link "Assortment" at bounding box center [53, 50] width 64 height 8
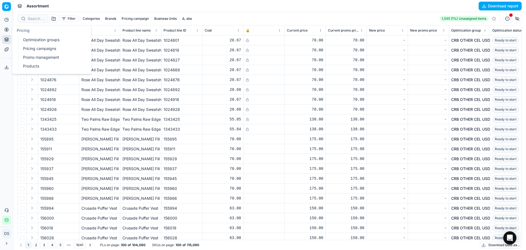
click at [40, 66] on link "Products" at bounding box center [53, 66] width 64 height 8
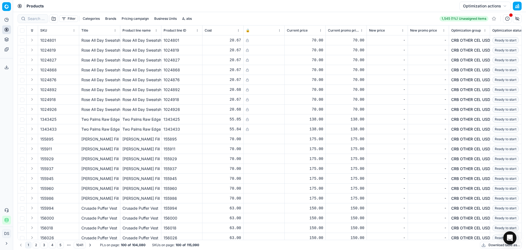
click at [113, 19] on button "Brands" at bounding box center [110, 18] width 15 height 7
type input "sis"
click at [105, 39] on div "Sisley" at bounding box center [111, 38] width 86 height 9
checkbox input "true"
click at [149, 53] on button "Apply" at bounding box center [144, 51] width 13 height 7
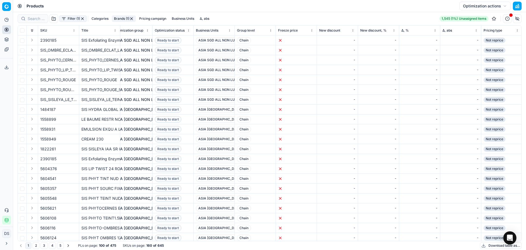
scroll to position [0, 357]
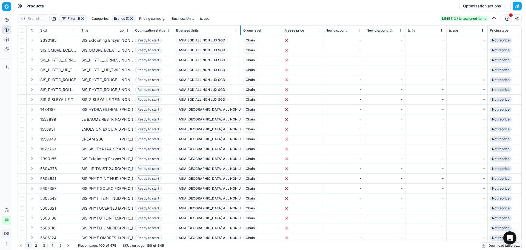
drag, startPoint x: 215, startPoint y: 29, endPoint x: 218, endPoint y: 128, distance: 99.3
click at [241, 32] on div at bounding box center [240, 30] width 1 height 10
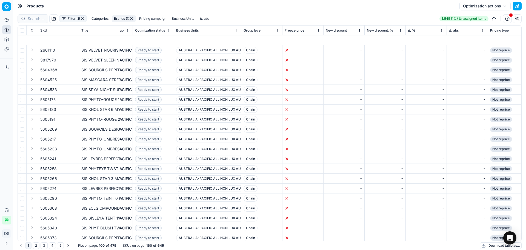
scroll to position [786, 357]
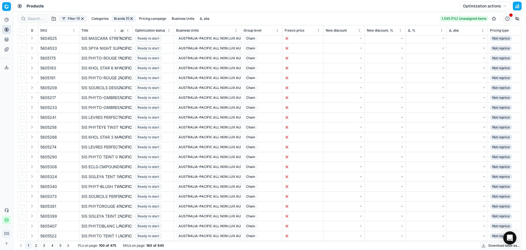
click at [493, 247] on button "Download table as..." at bounding box center [501, 245] width 42 height 7
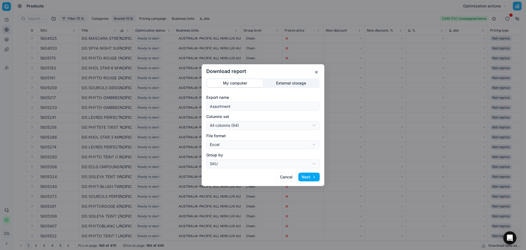
click at [310, 175] on button "Next" at bounding box center [309, 176] width 21 height 9
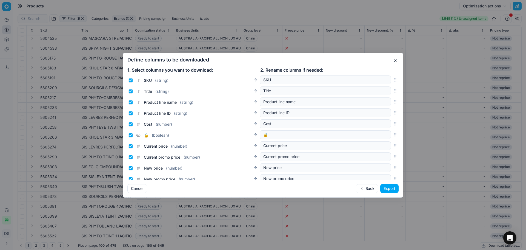
click at [385, 183] on div "Define columns to be downloaded 1. Select columns you want to download: 2. Rena…" at bounding box center [263, 125] width 281 height 145
click at [389, 185] on button "Export" at bounding box center [389, 188] width 18 height 9
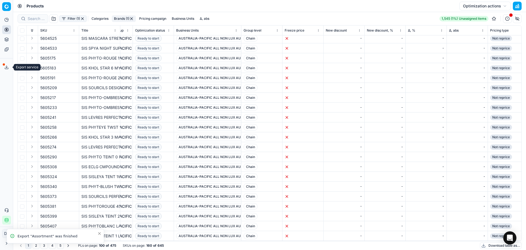
click at [5, 67] on icon at bounding box center [6, 67] width 4 height 4
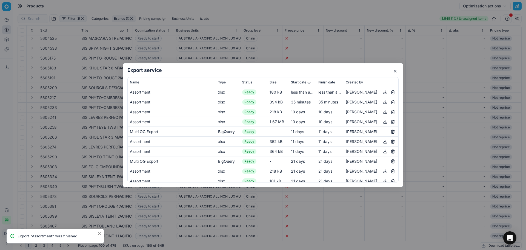
click at [382, 91] on button "button" at bounding box center [385, 92] width 7 height 7
click at [396, 71] on button "button" at bounding box center [395, 71] width 7 height 7
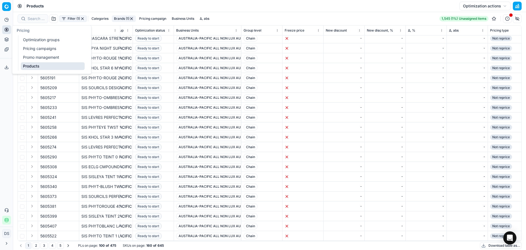
click at [38, 42] on link "Optimization groups" at bounding box center [53, 40] width 64 height 8
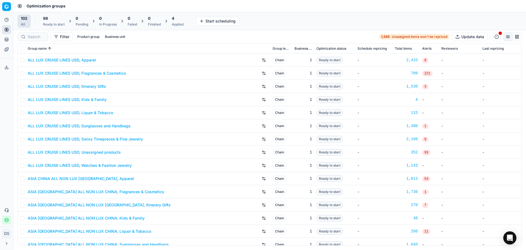
click at [50, 23] on div "Ready to start" at bounding box center [54, 24] width 22 height 4
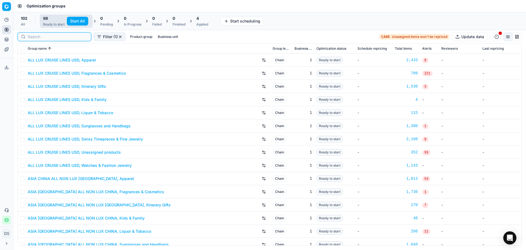
click at [31, 37] on input at bounding box center [58, 36] width 60 height 5
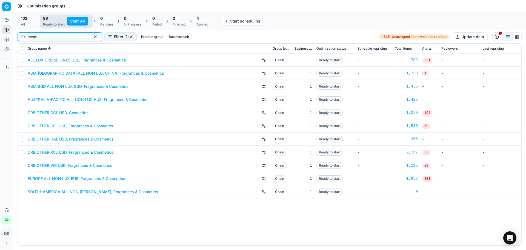
type input "cosm"
click at [4, 41] on button "Product portfolio" at bounding box center [6, 39] width 9 height 9
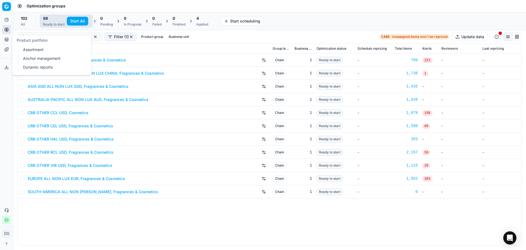
click at [28, 68] on link "Dynamic reports" at bounding box center [53, 67] width 64 height 8
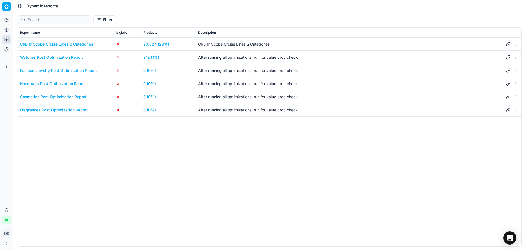
click at [151, 97] on link "0 (0%)" at bounding box center [149, 96] width 13 height 5
